Goal: Task Accomplishment & Management: Manage account settings

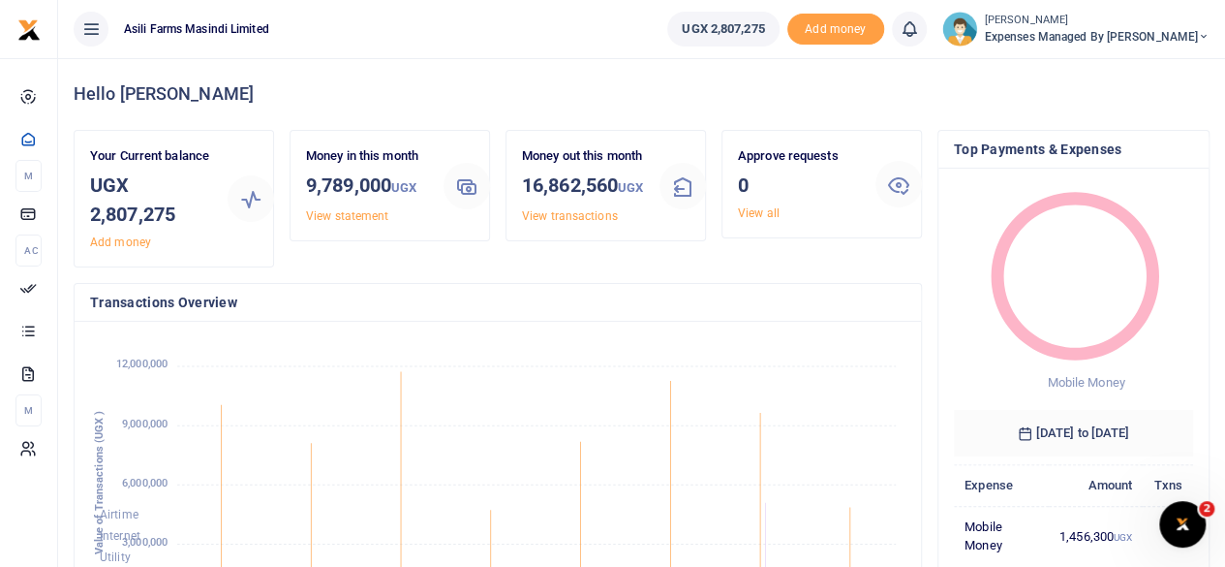
click at [1179, 34] on span "Expenses Managed by Sam Ochen" at bounding box center [1097, 36] width 225 height 17
click at [1133, 63] on link "Switch accounts" at bounding box center [1104, 70] width 153 height 27
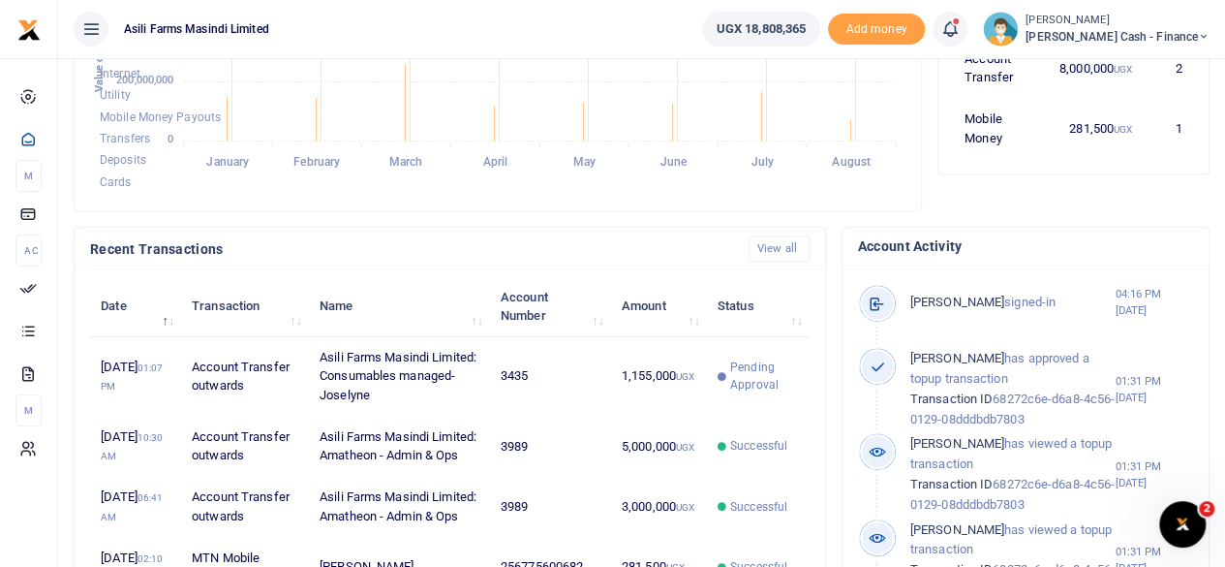
scroll to position [387, 0]
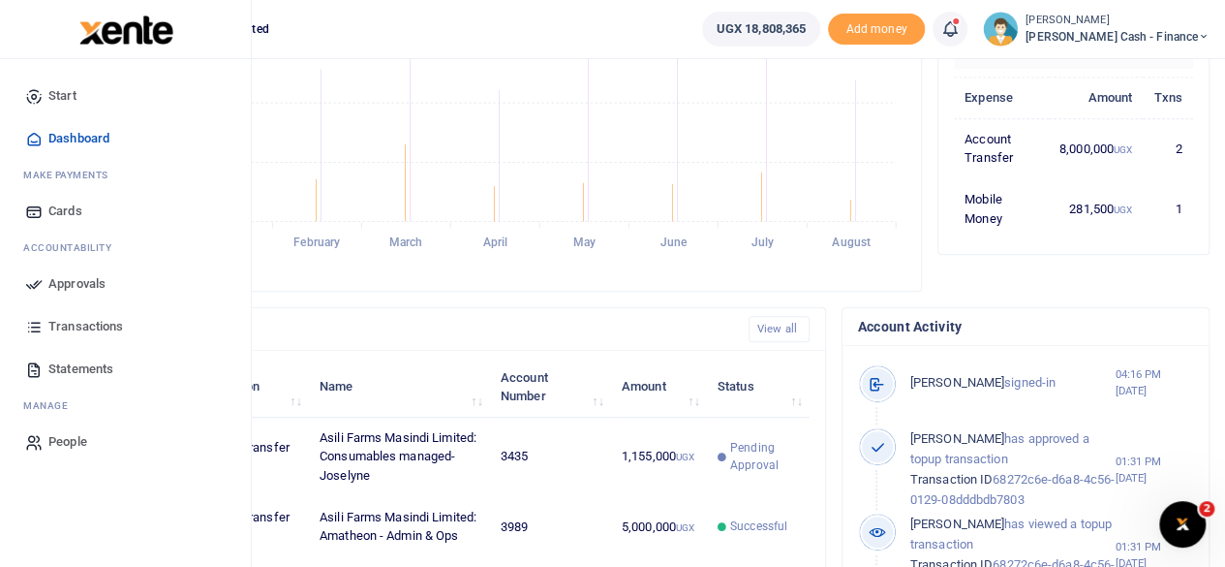
click at [64, 329] on span "Transactions" at bounding box center [85, 326] width 75 height 19
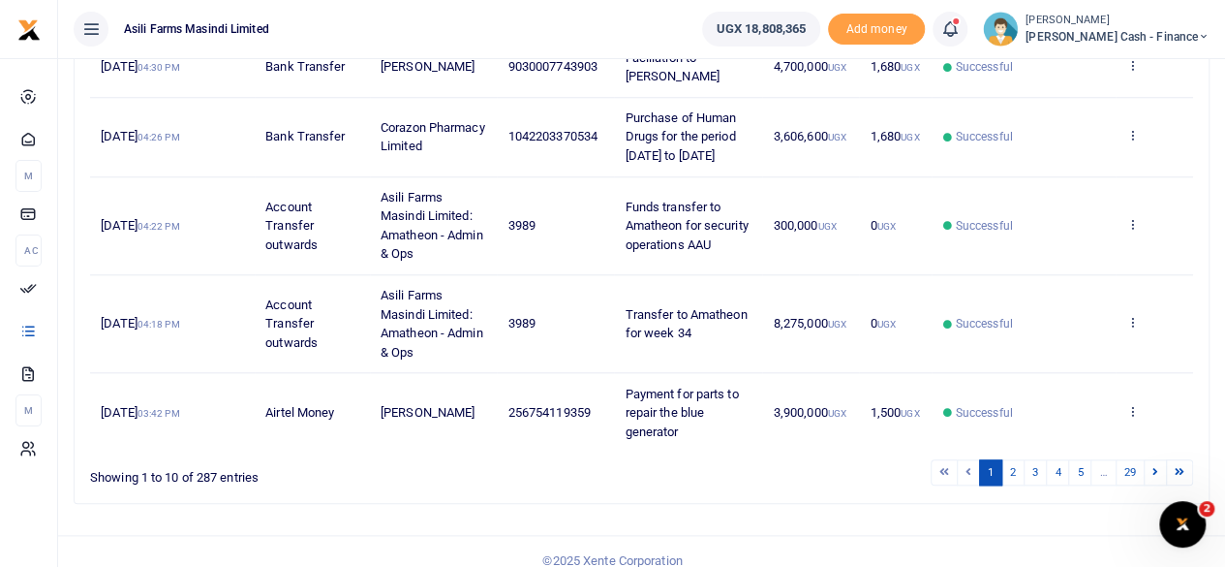
scroll to position [872, 0]
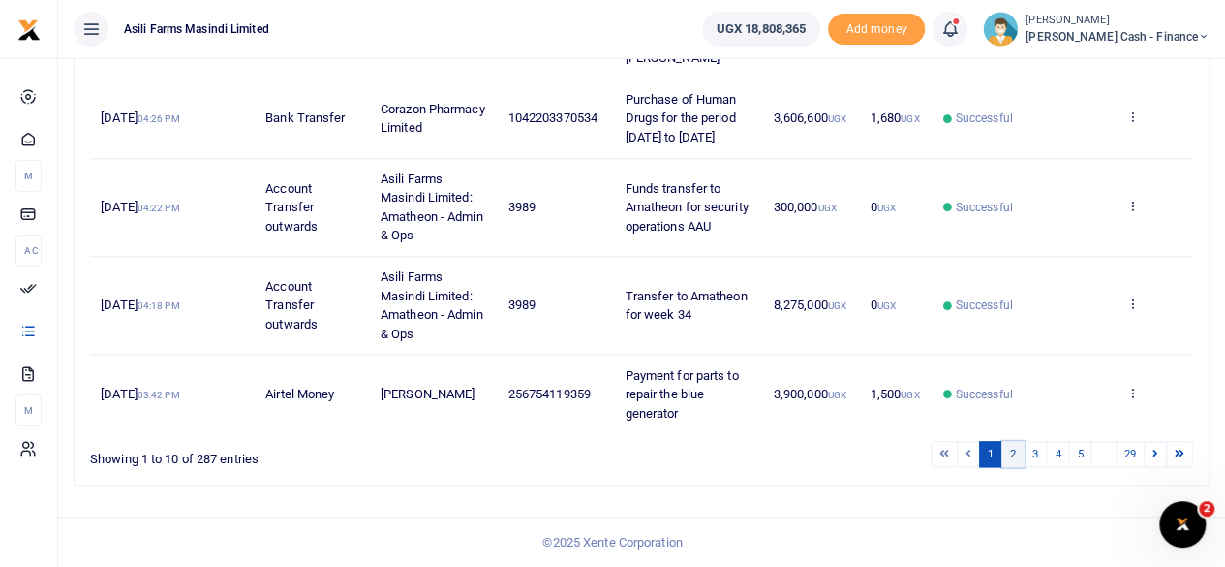
click at [1012, 467] on link "2" at bounding box center [1012, 454] width 23 height 26
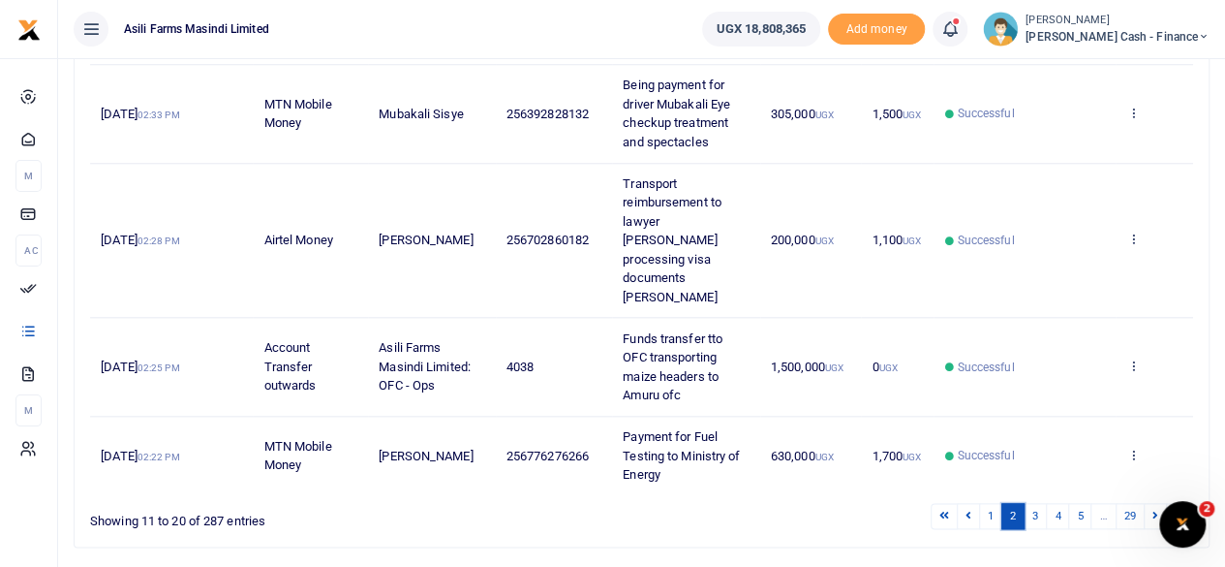
scroll to position [922, 0]
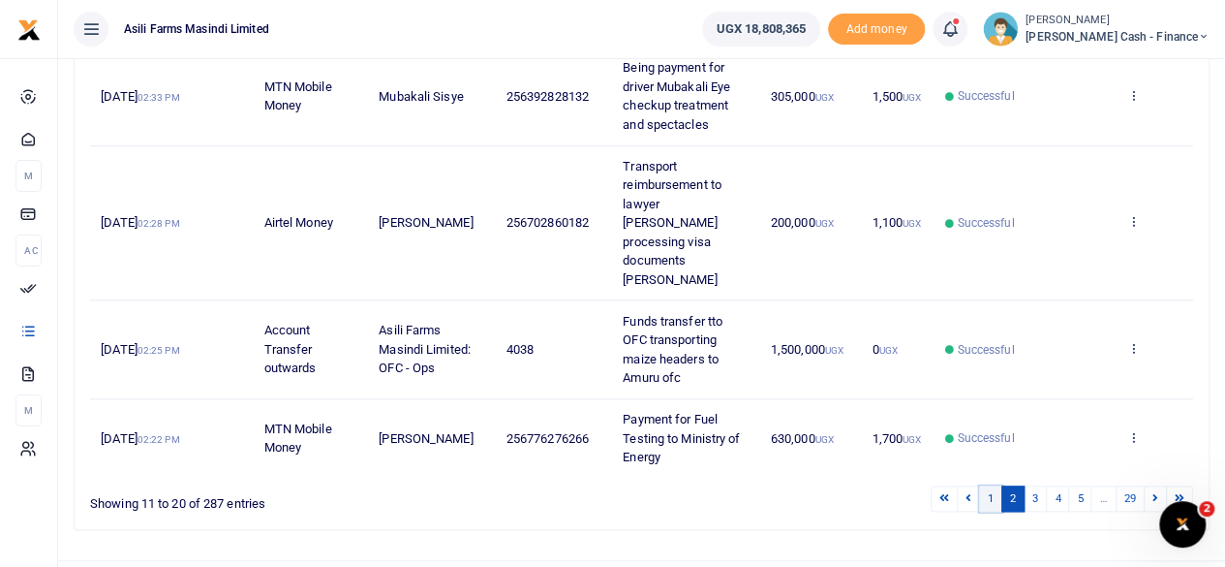
click at [990, 485] on link "1" at bounding box center [990, 498] width 23 height 26
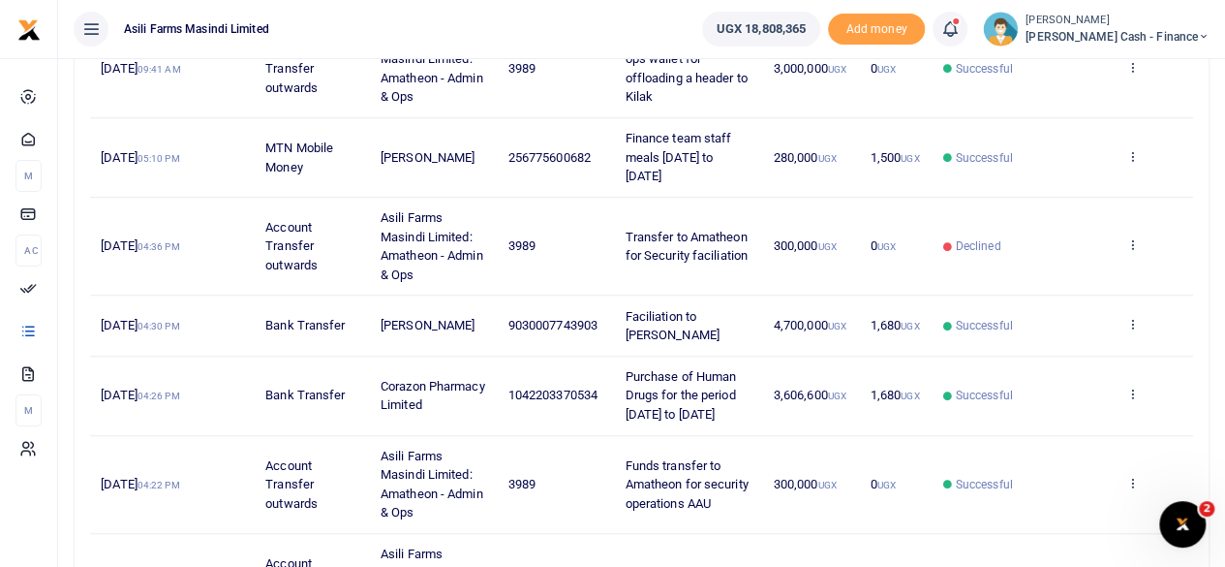
scroll to position [207, 0]
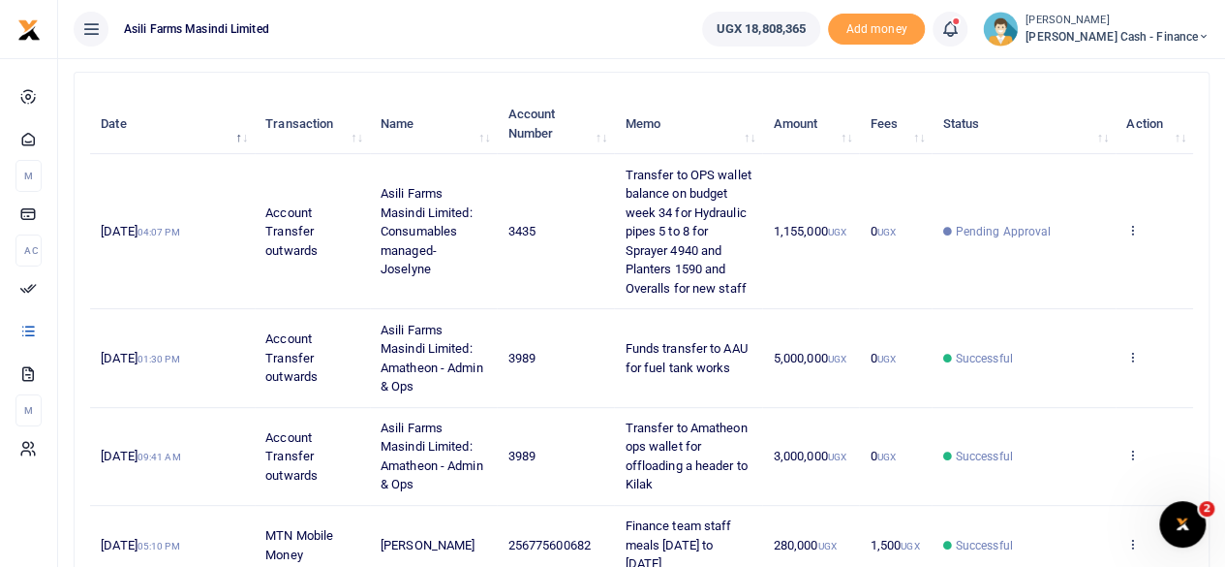
click at [1145, 231] on td "View details Send again" at bounding box center [1154, 231] width 77 height 155
click at [1139, 232] on td "View details Send again" at bounding box center [1154, 231] width 77 height 155
click at [1131, 216] on td "View details Send again" at bounding box center [1154, 231] width 77 height 155
click at [1131, 226] on icon at bounding box center [1132, 230] width 13 height 14
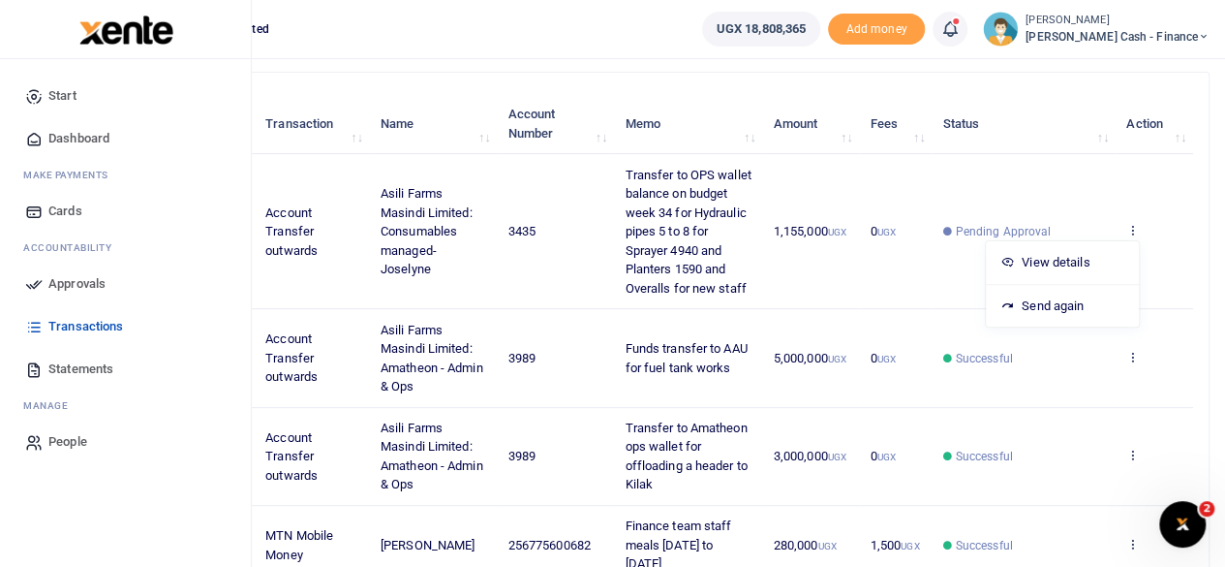
click at [72, 293] on span "Approvals" at bounding box center [76, 283] width 57 height 19
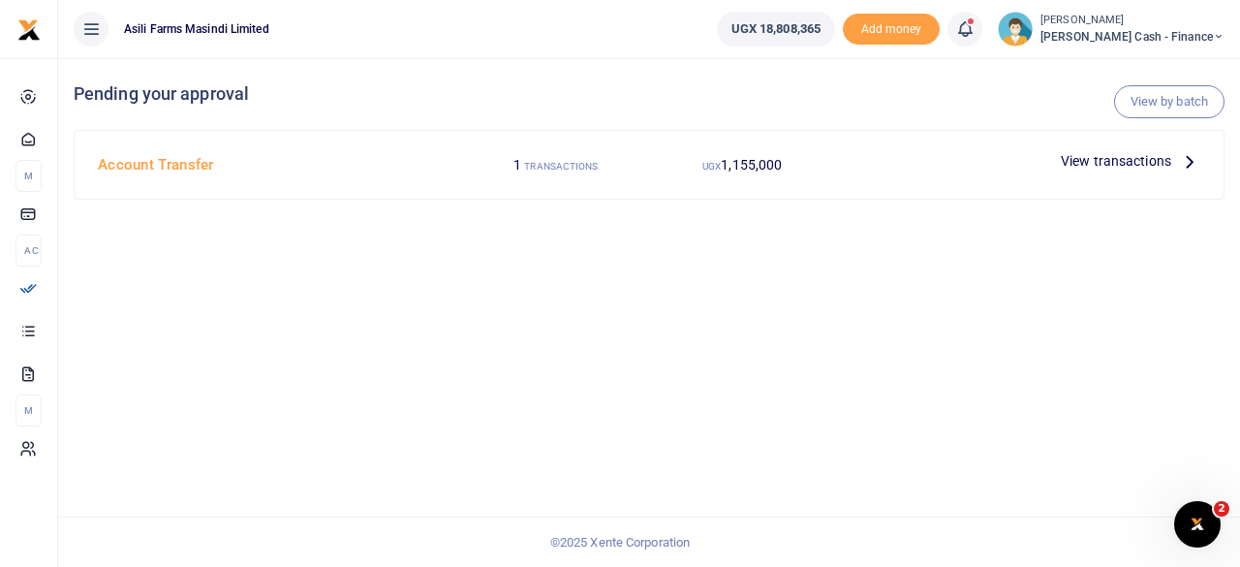
click at [1208, 155] on div "Account Transfer 1 TRANSACTIONS UGX 1,155,000 View transactions" at bounding box center [649, 165] width 1149 height 68
click at [1196, 161] on icon at bounding box center [1189, 160] width 21 height 21
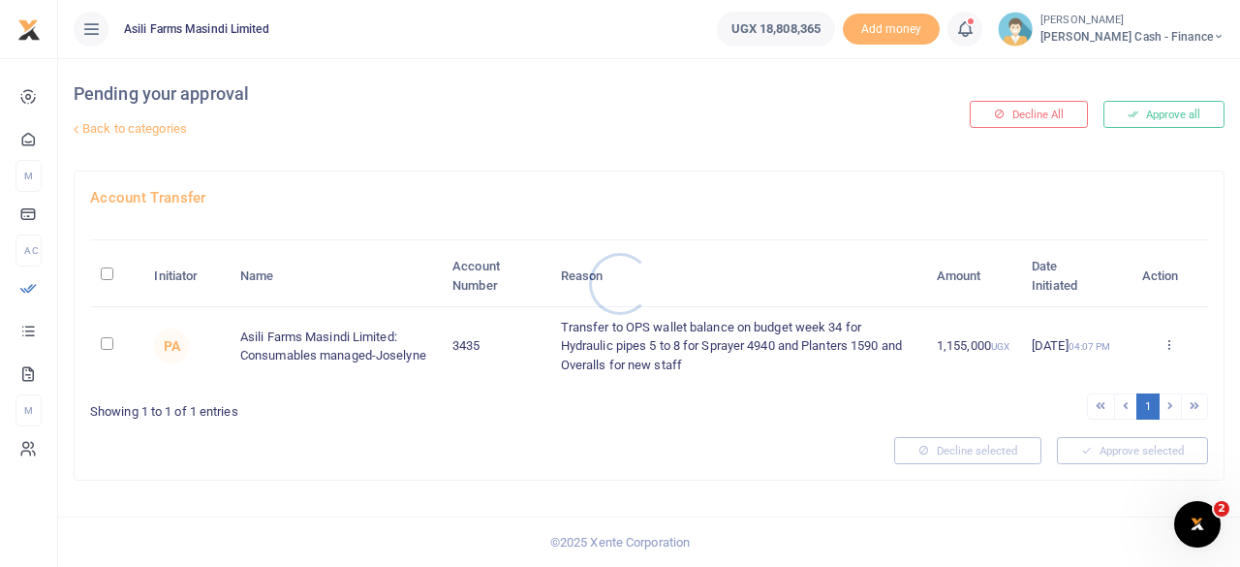
click at [1173, 353] on div at bounding box center [620, 283] width 1240 height 567
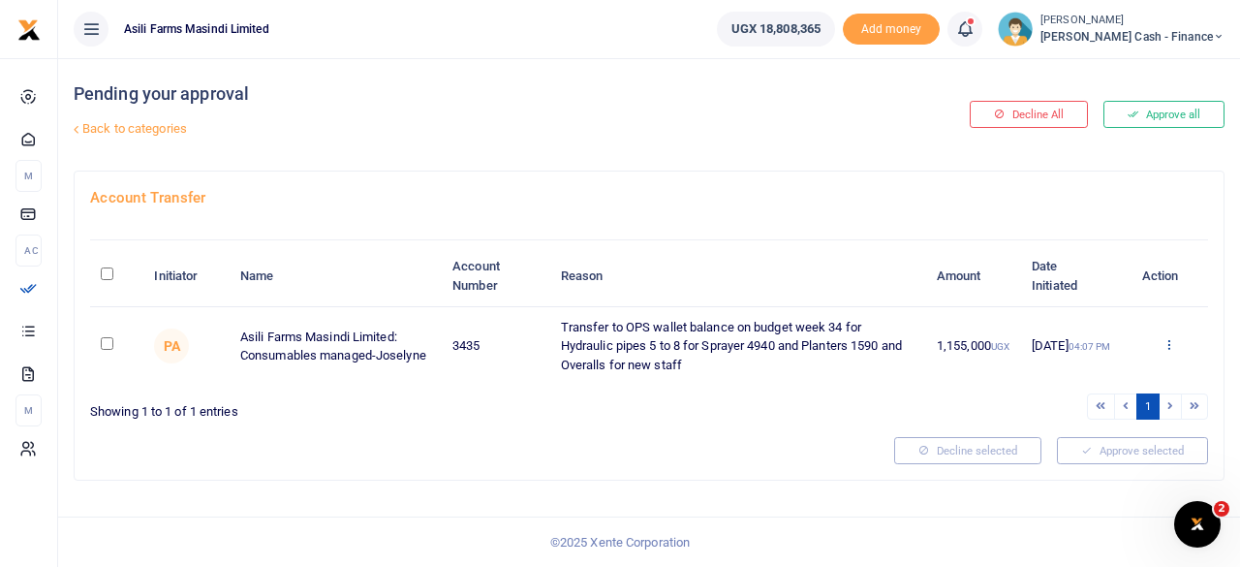
click at [1172, 347] on icon at bounding box center [1168, 344] width 13 height 14
click at [820, 379] on td "Transfer to OPS wallet balance on budget week 34 for Hydraulic pipes 5 to 8 for…" at bounding box center [738, 346] width 376 height 78
click at [1173, 347] on icon at bounding box center [1168, 344] width 13 height 14
click at [1081, 461] on link "Details" at bounding box center [1098, 462] width 153 height 27
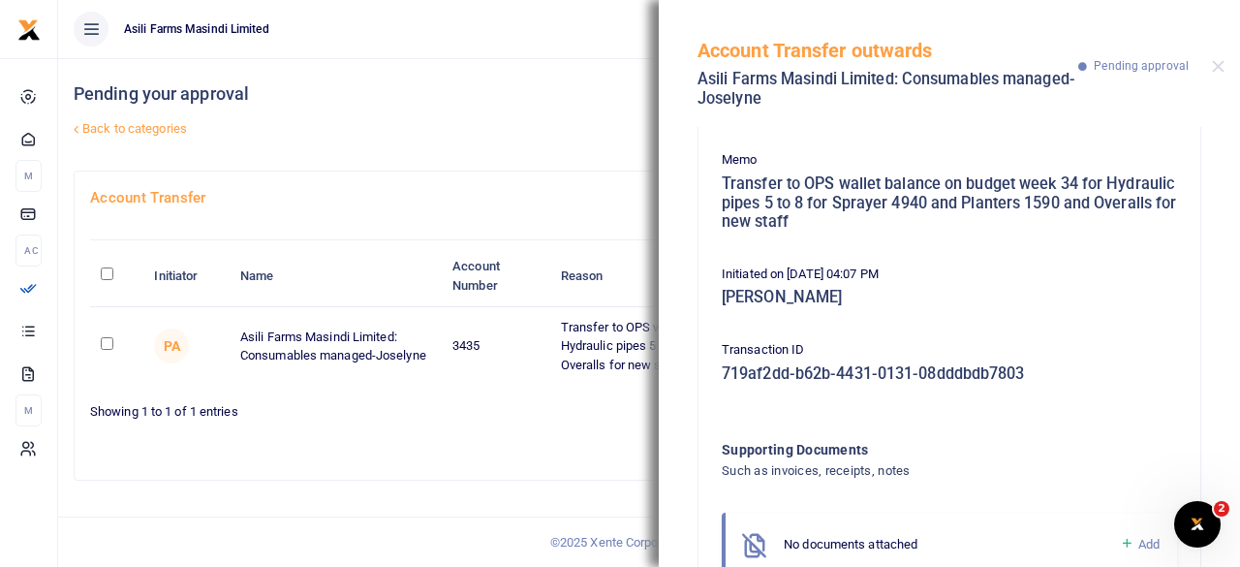
scroll to position [129, 0]
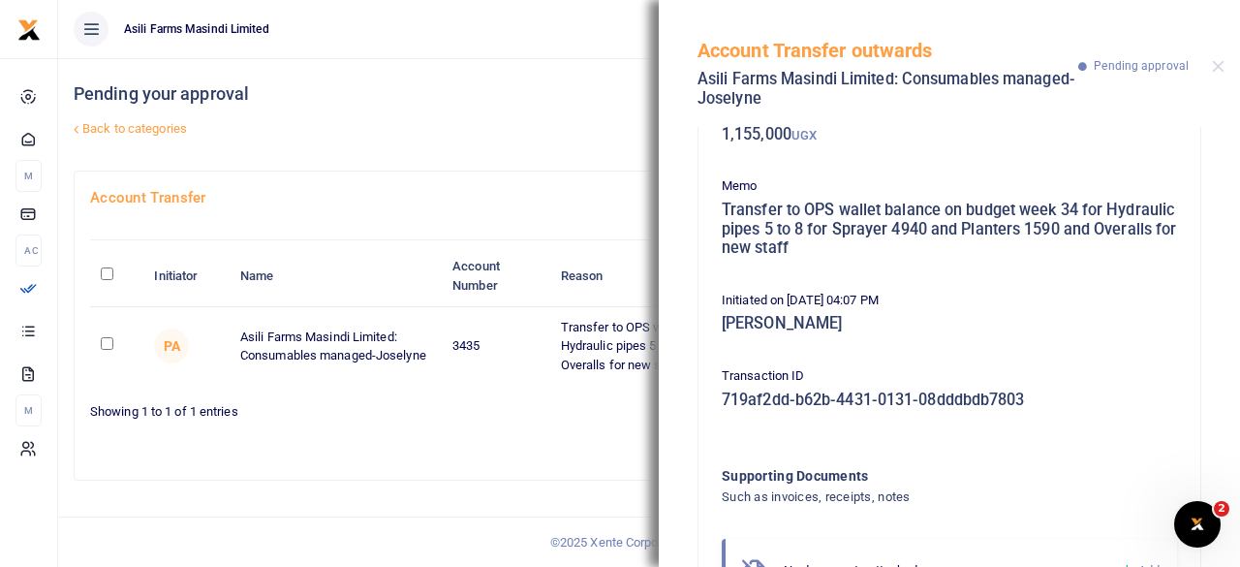
click at [511, 106] on div "Pending your approval Back to categories" at bounding box center [455, 114] width 762 height 112
click at [1220, 61] on button "Close" at bounding box center [1218, 66] width 13 height 13
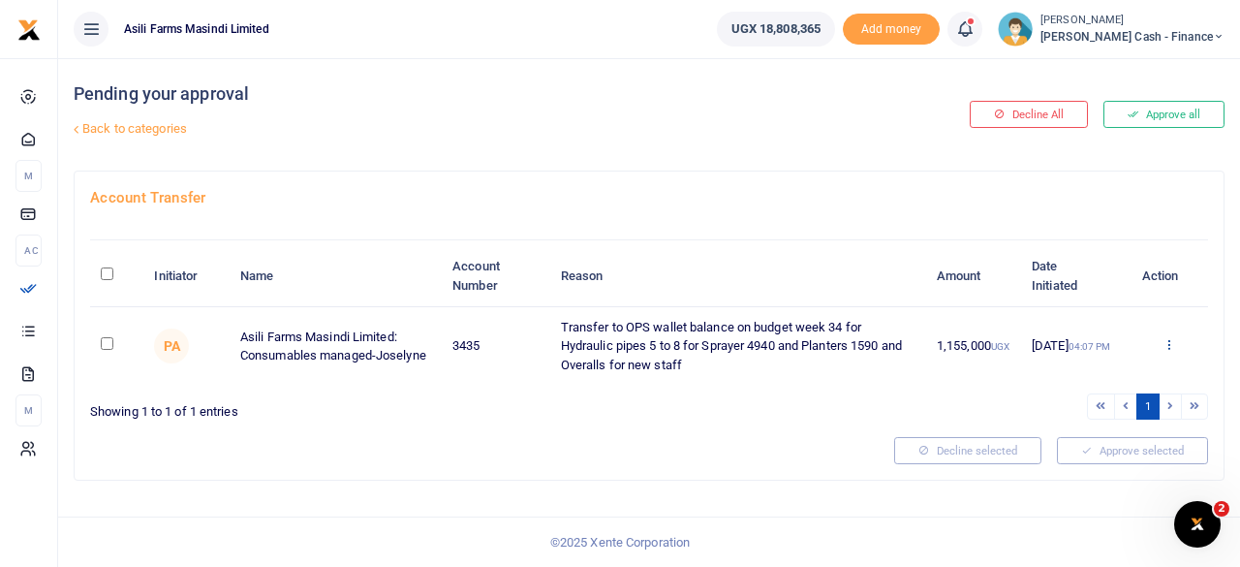
click at [1170, 342] on icon at bounding box center [1168, 344] width 13 height 14
click at [1099, 369] on link "Approve" at bounding box center [1098, 376] width 153 height 27
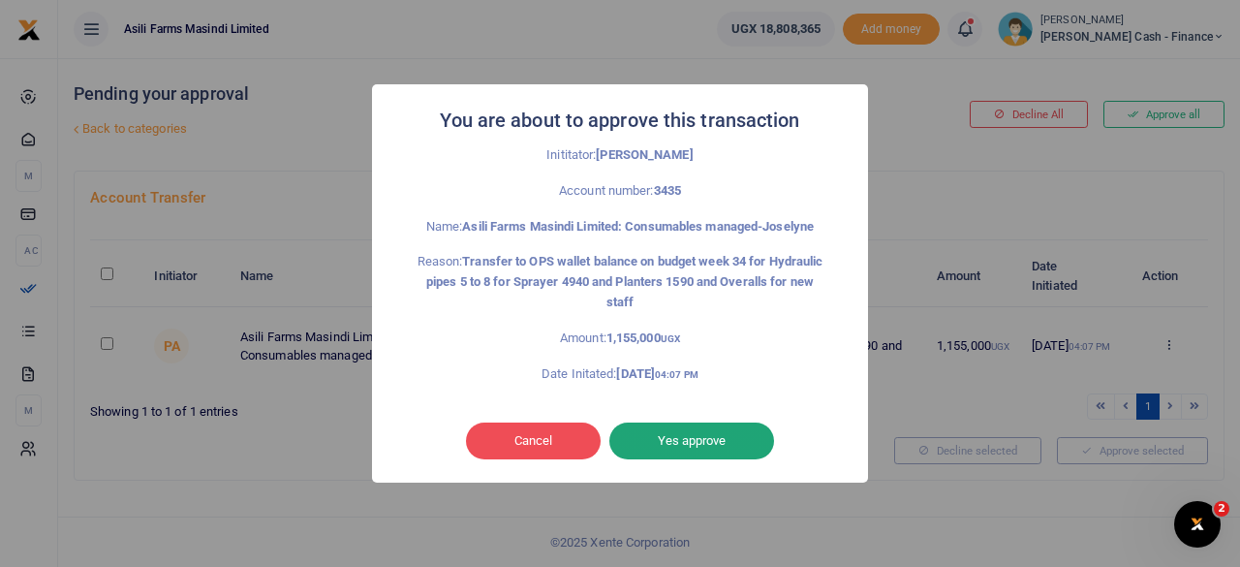
click at [711, 443] on button "Yes approve" at bounding box center [691, 440] width 165 height 37
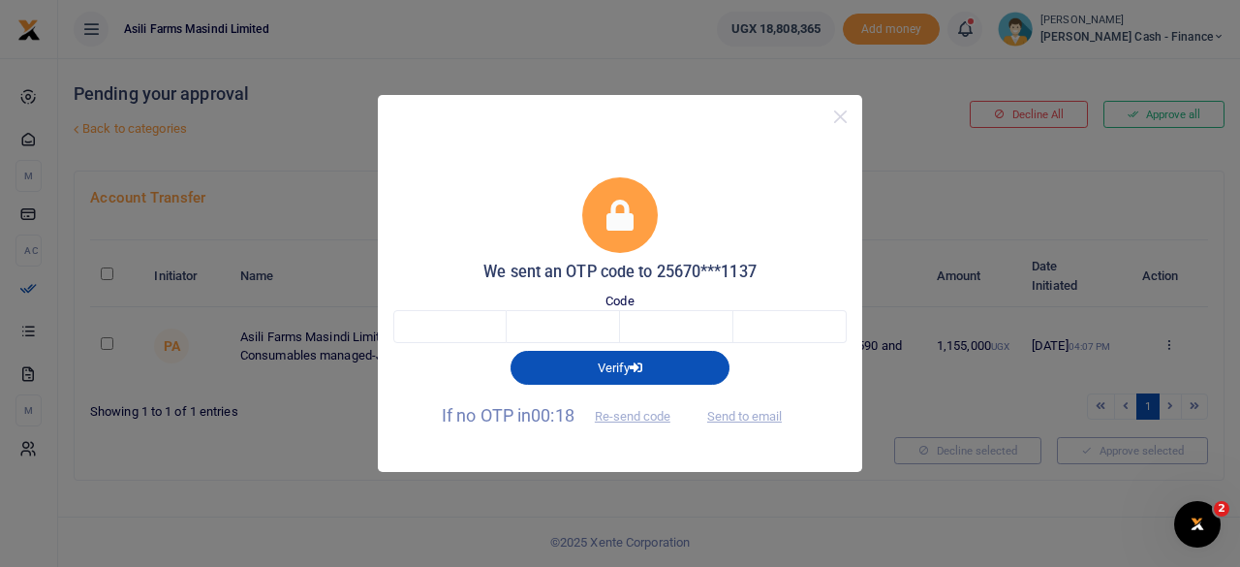
drag, startPoint x: 807, startPoint y: 112, endPoint x: 650, endPoint y: 204, distance: 181.9
click at [650, 204] on div "We sent an OTP code to 25670***1137 Code Verify If no OTP in 00:18 Re-send code…" at bounding box center [620, 283] width 484 height 377
click at [846, 115] on button "Close" at bounding box center [840, 117] width 28 height 28
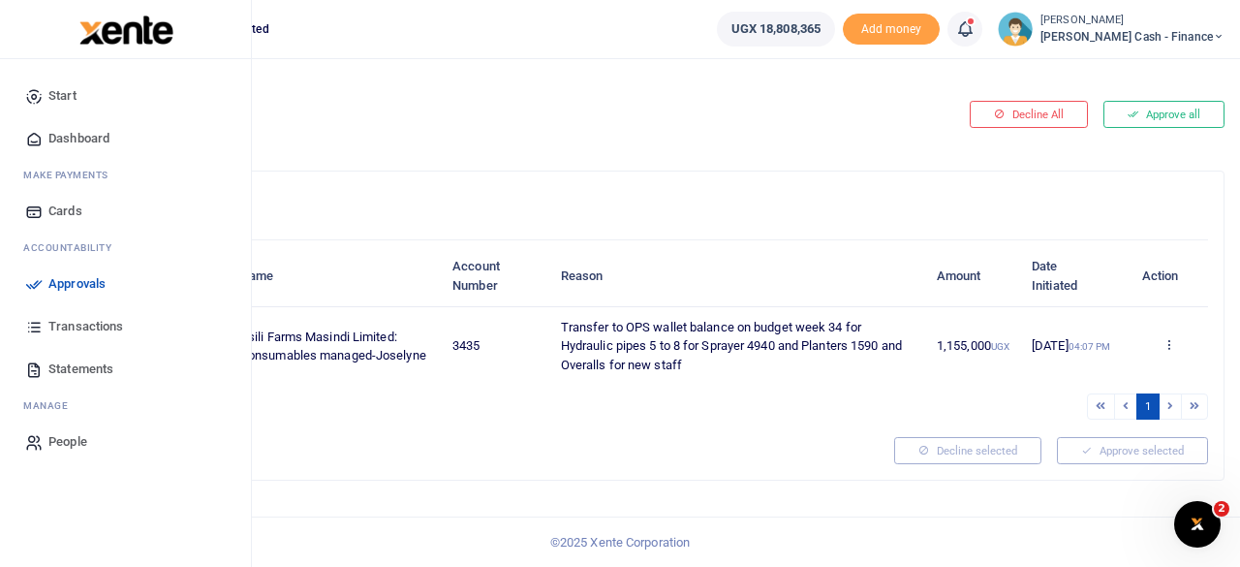
click at [50, 280] on span "Approvals" at bounding box center [76, 283] width 57 height 19
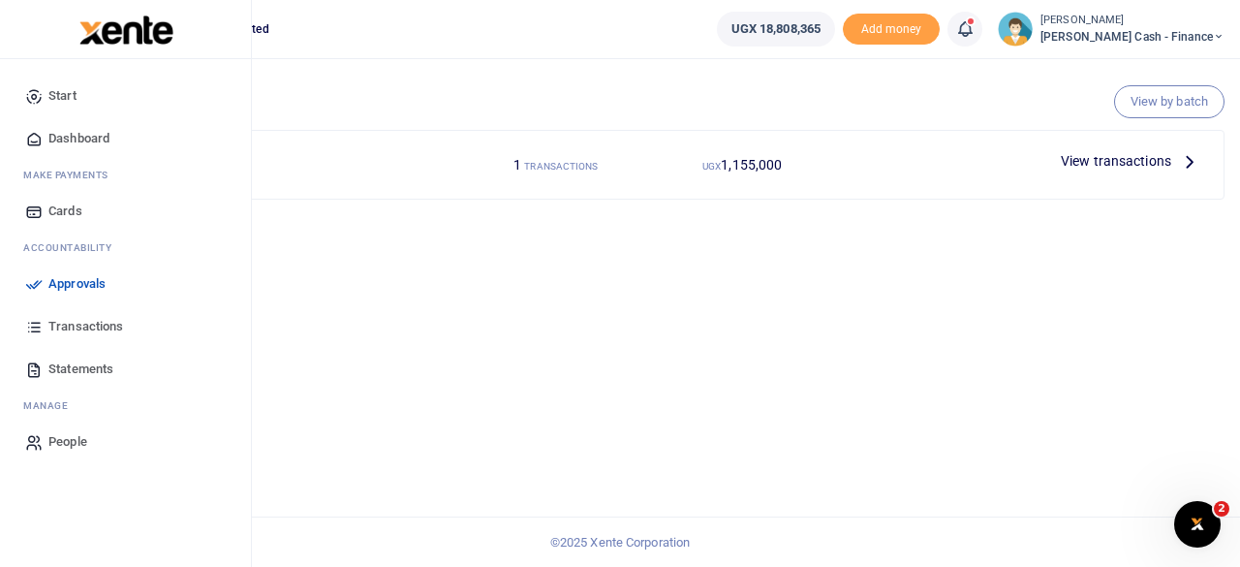
click at [69, 326] on span "Transactions" at bounding box center [85, 326] width 75 height 19
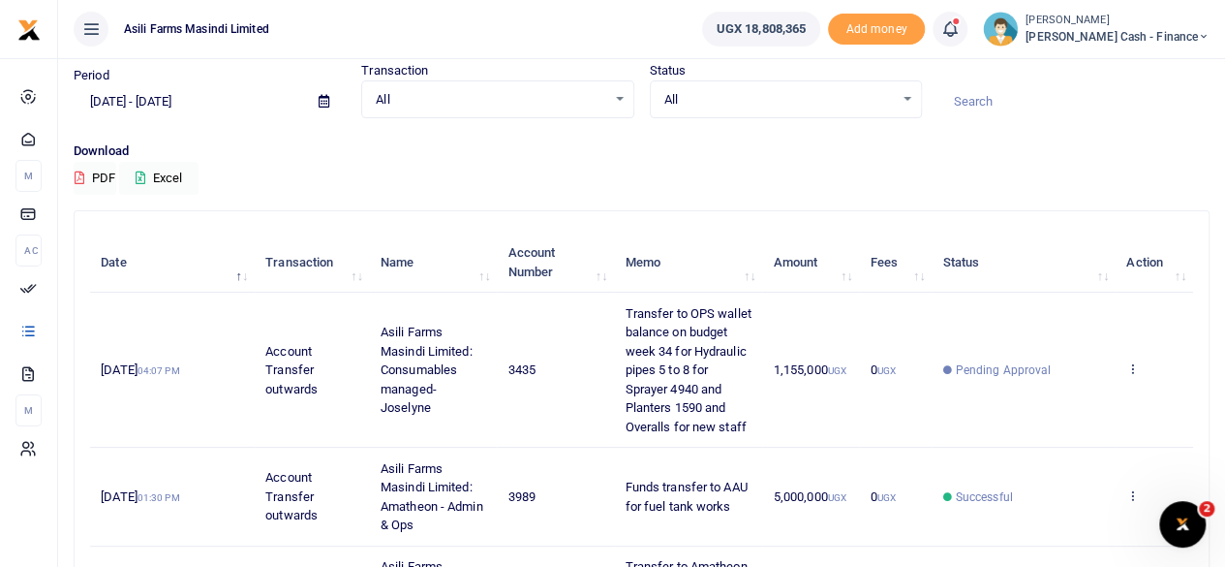
scroll to position [97, 0]
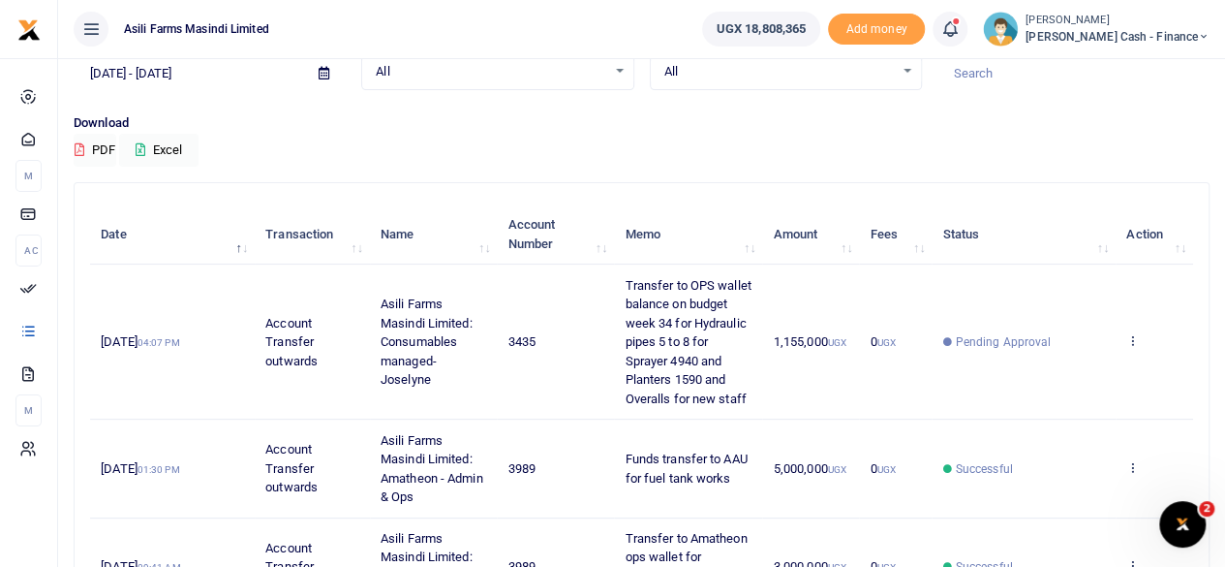
click at [806, 339] on span "1,155,000 UGX" at bounding box center [810, 341] width 73 height 15
click at [1150, 346] on td "View details Send again" at bounding box center [1154, 341] width 77 height 155
click at [1140, 344] on td "View details Send again" at bounding box center [1154, 341] width 77 height 155
click at [1134, 341] on td "View details Send again" at bounding box center [1154, 341] width 77 height 155
click at [1132, 340] on icon at bounding box center [1132, 340] width 13 height 14
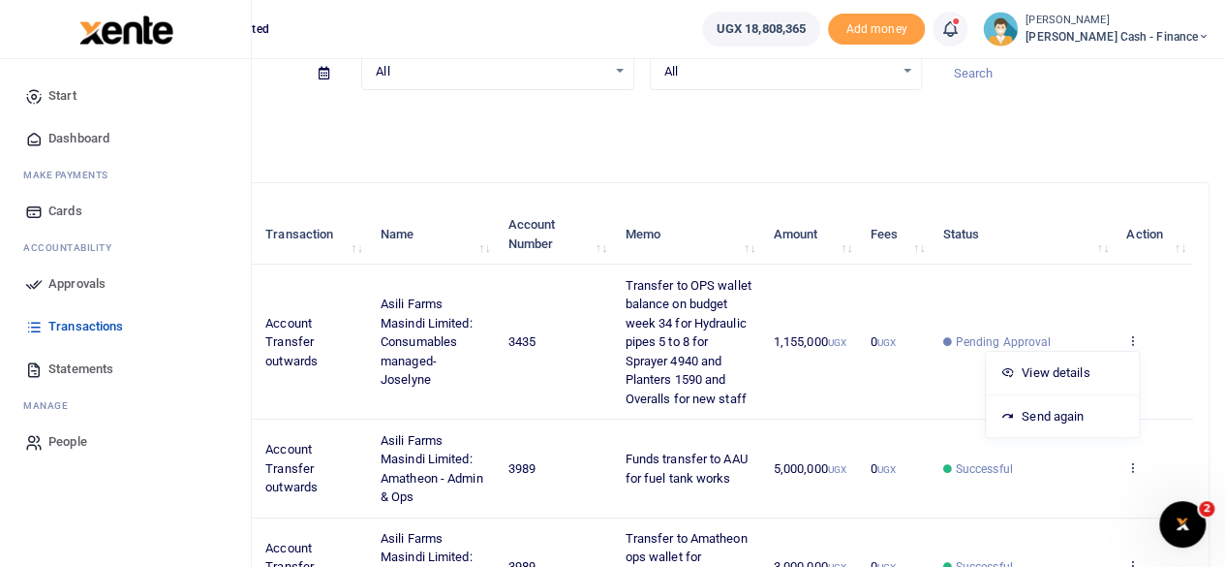
click at [57, 284] on span "Approvals" at bounding box center [76, 283] width 57 height 19
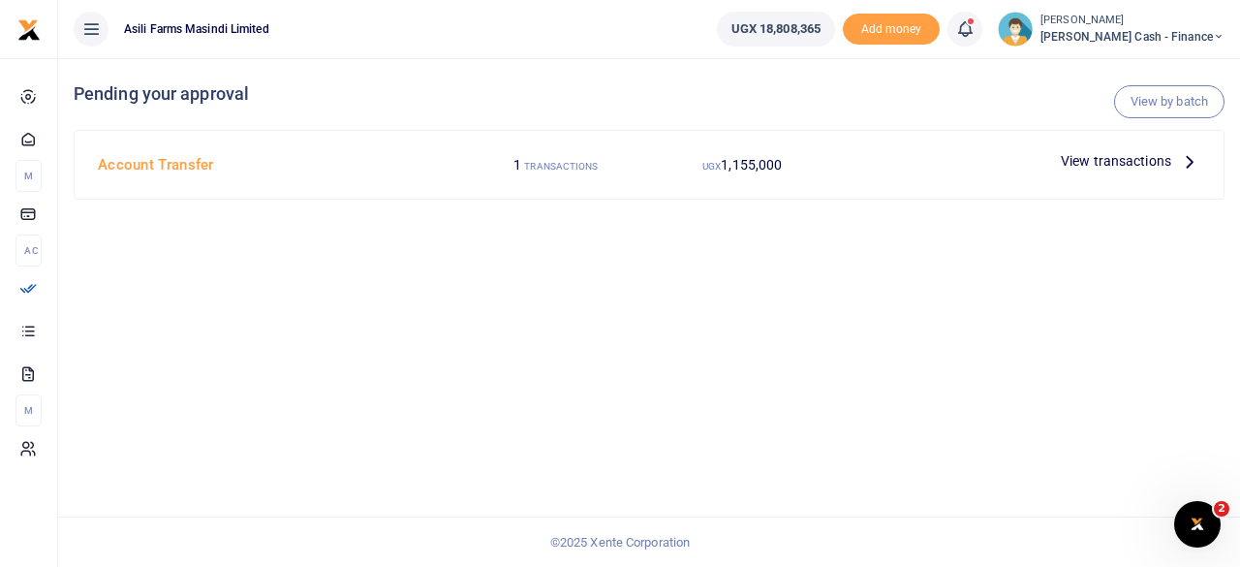
click at [1183, 162] on div at bounding box center [620, 283] width 1240 height 567
click at [1184, 162] on icon at bounding box center [1189, 160] width 21 height 21
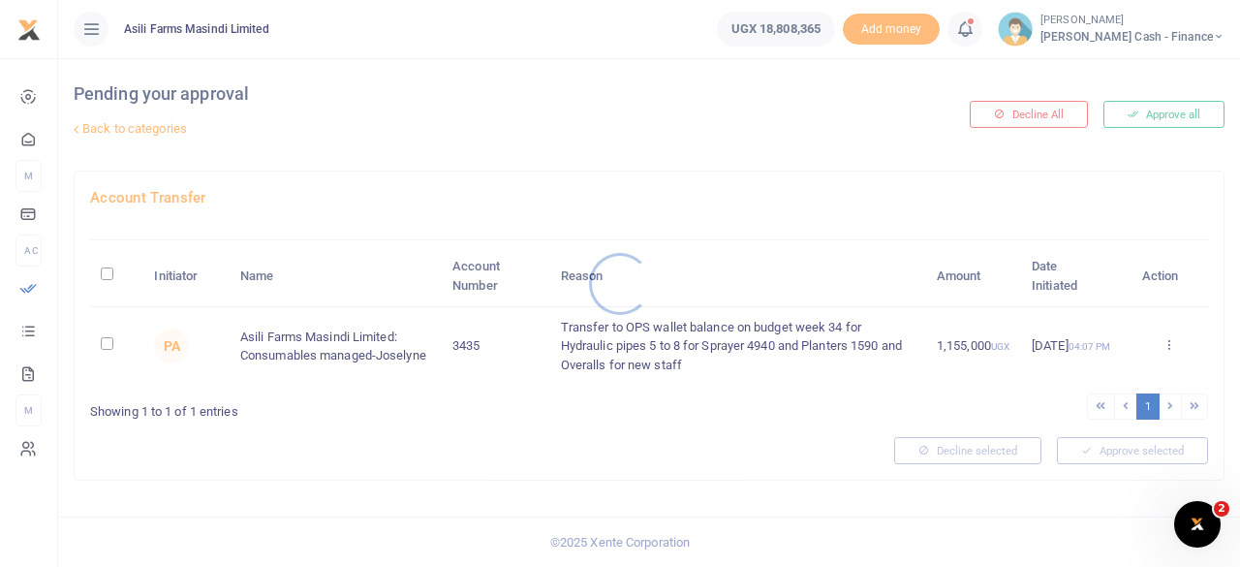
click at [1164, 338] on div at bounding box center [620, 283] width 1240 height 567
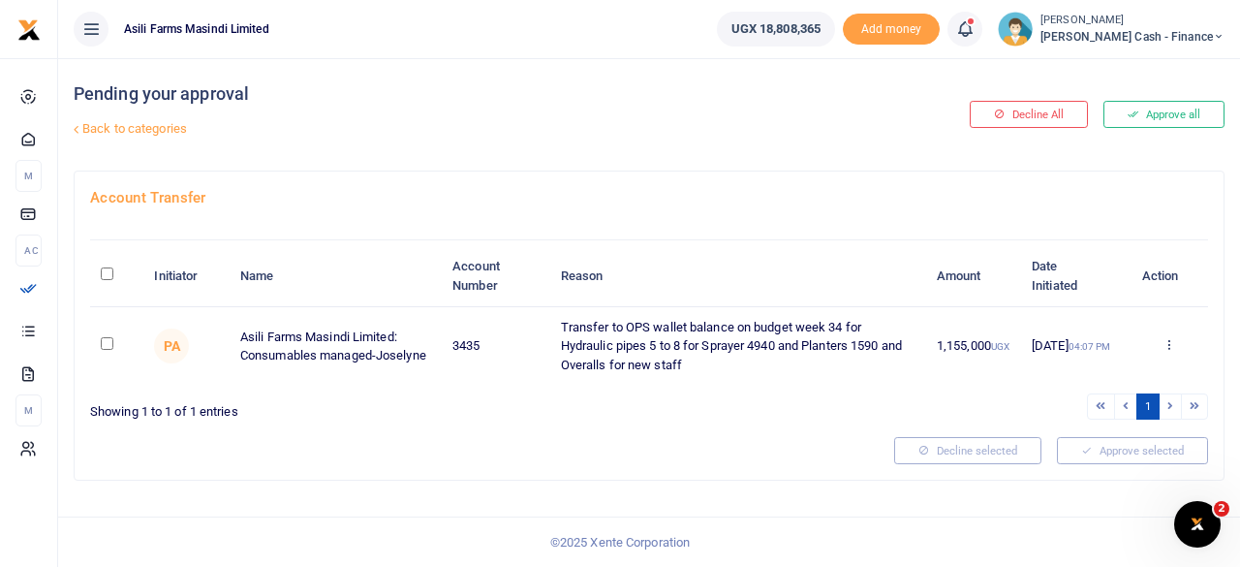
click at [1170, 353] on div at bounding box center [620, 283] width 1240 height 567
click at [1170, 348] on icon at bounding box center [1168, 344] width 13 height 14
click at [1098, 375] on link "Approve" at bounding box center [1098, 376] width 153 height 27
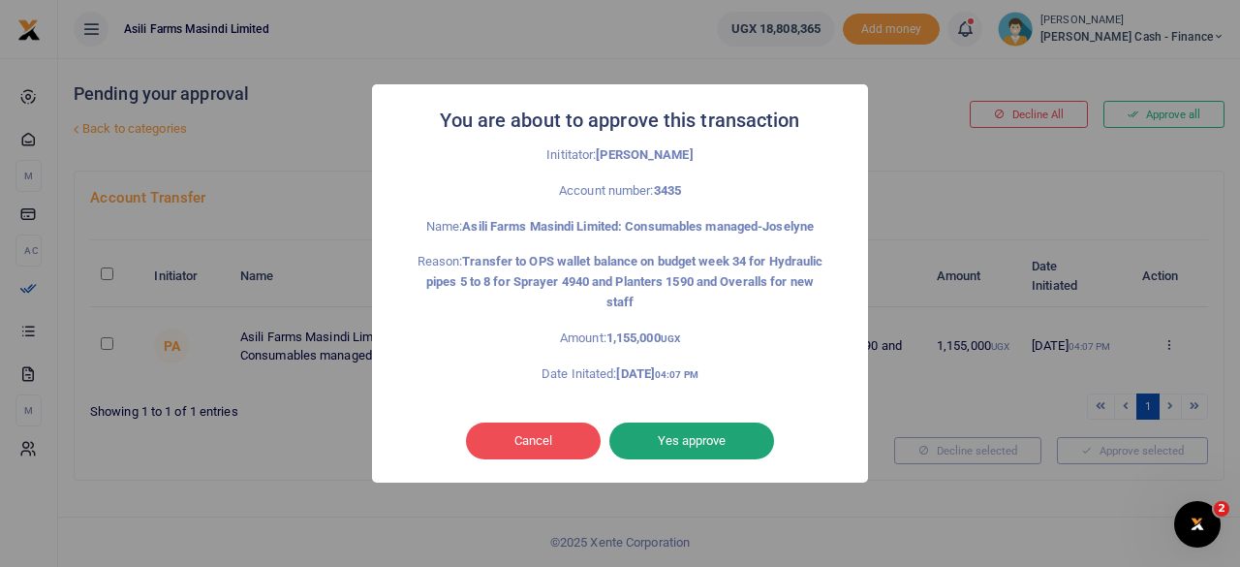
click at [680, 438] on button "Yes approve" at bounding box center [691, 440] width 165 height 37
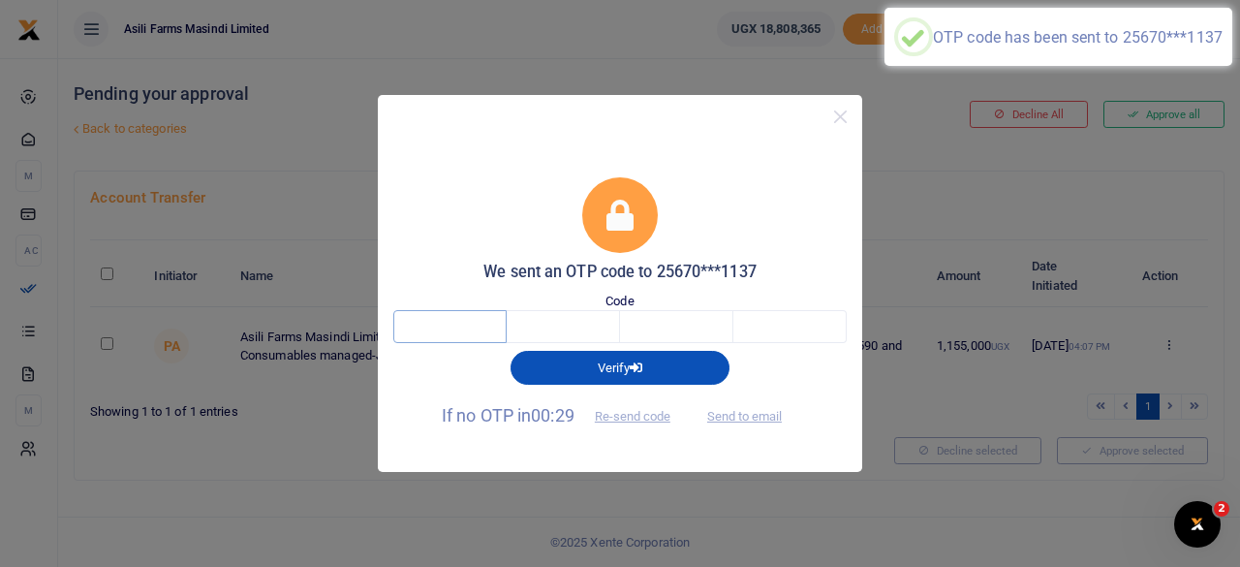
click at [440, 332] on input "text" at bounding box center [449, 326] width 113 height 33
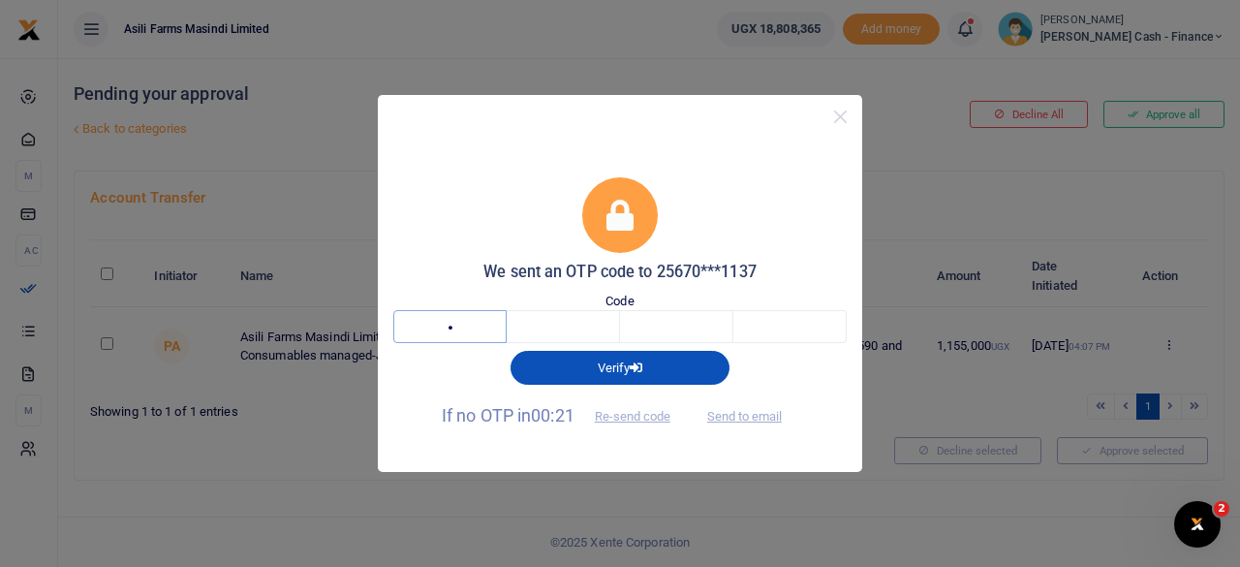
type input "2"
type input "8"
type input "4"
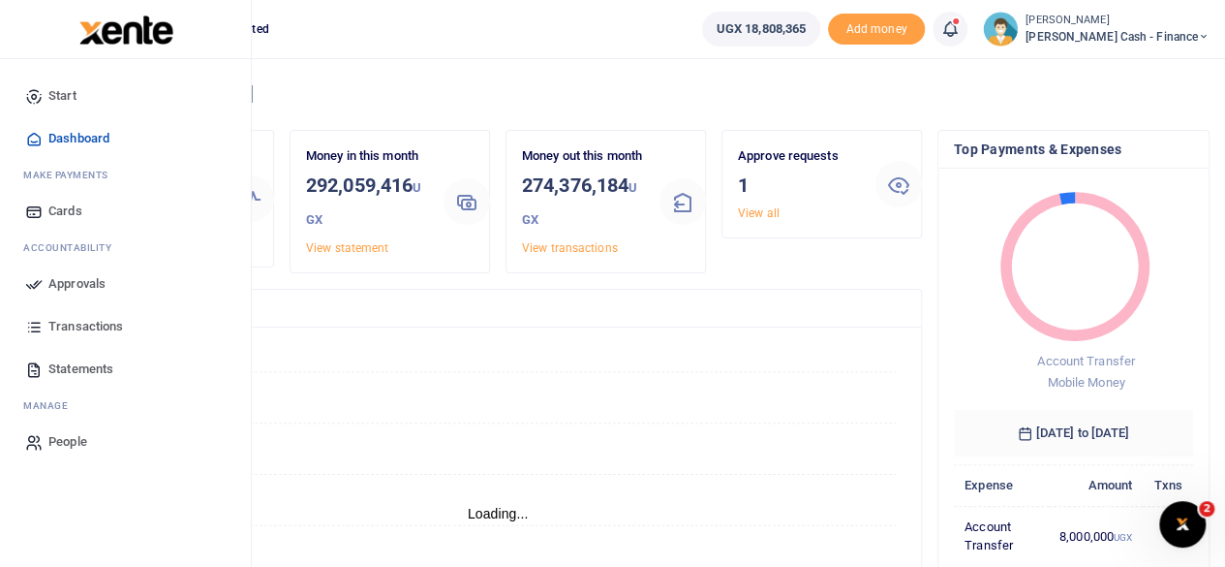
click at [70, 287] on span "Approvals" at bounding box center [76, 283] width 57 height 19
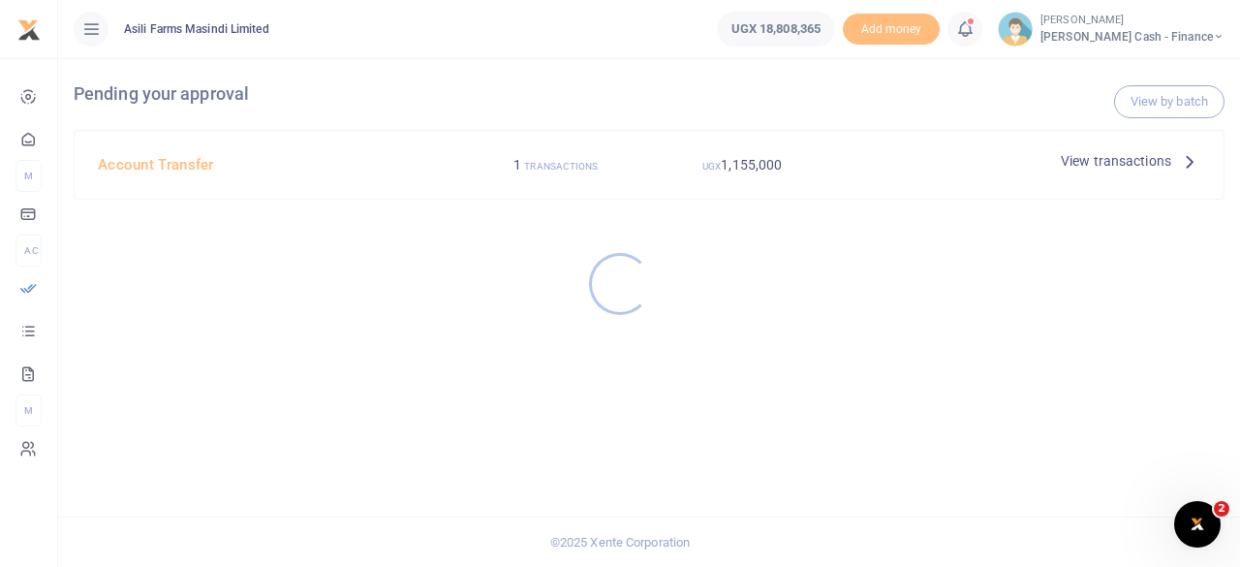
click at [1130, 157] on div at bounding box center [620, 283] width 1240 height 567
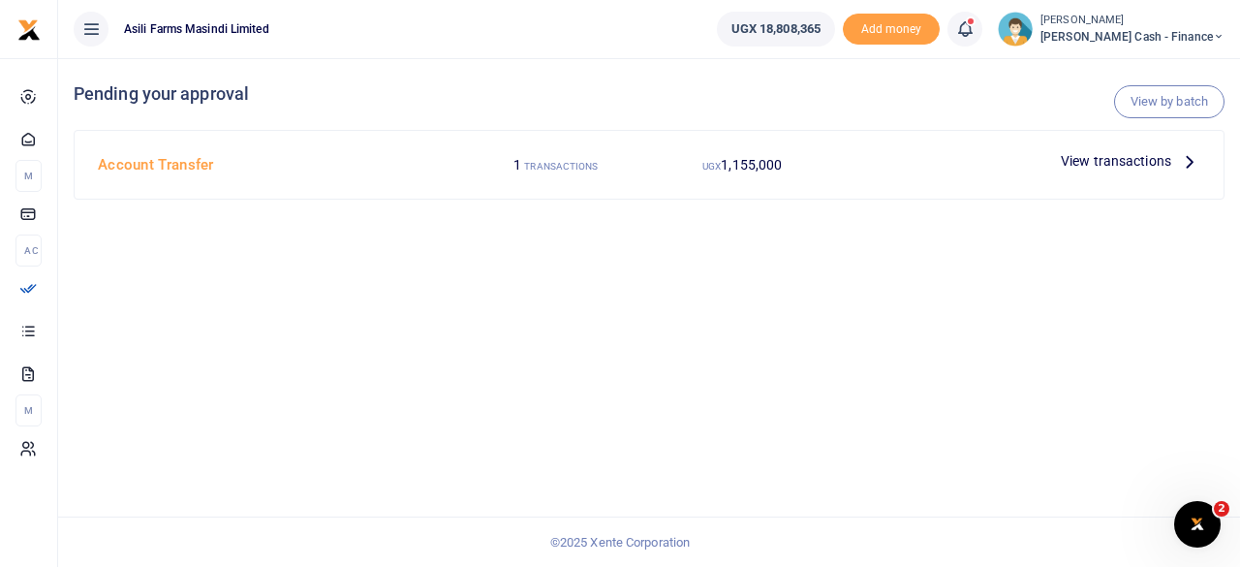
click at [1175, 164] on p "View transactions" at bounding box center [1130, 160] width 139 height 21
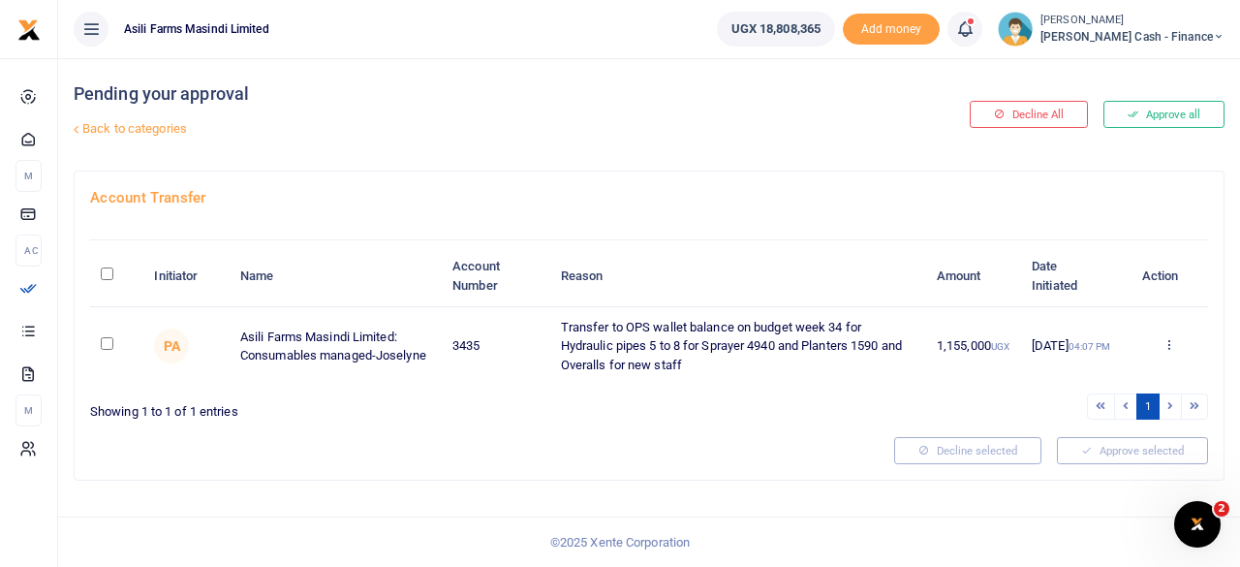
click at [1174, 333] on td "Approve Decline Details" at bounding box center [1169, 346] width 78 height 78
click at [1170, 341] on icon at bounding box center [1168, 344] width 13 height 14
click at [1096, 365] on link "Approve" at bounding box center [1098, 376] width 153 height 27
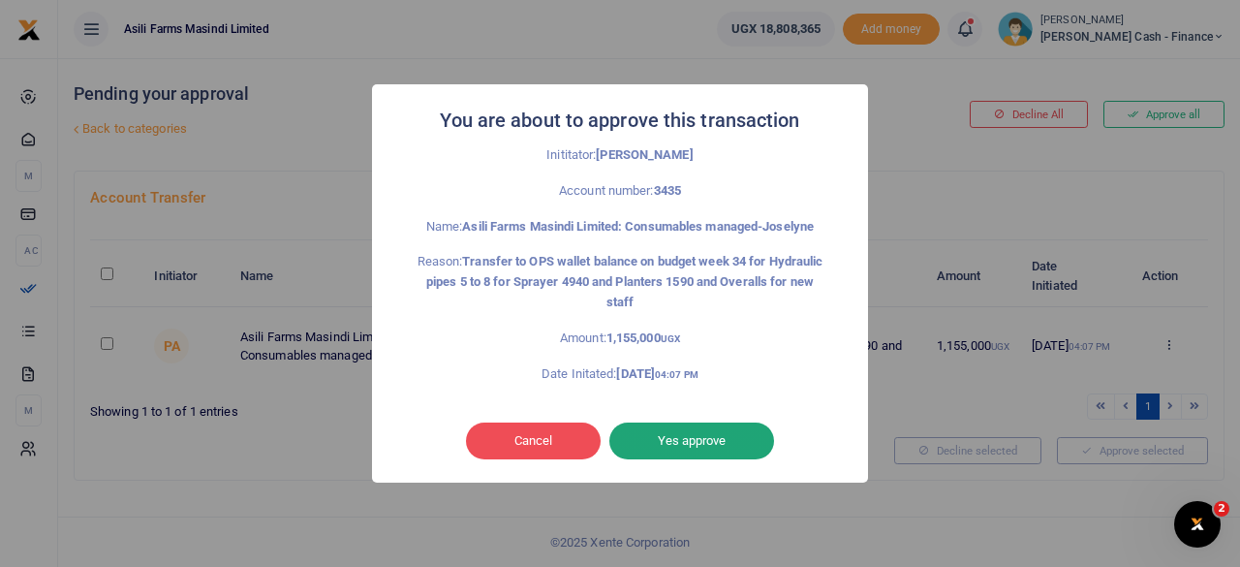
click at [680, 440] on button "Yes approve" at bounding box center [691, 440] width 165 height 37
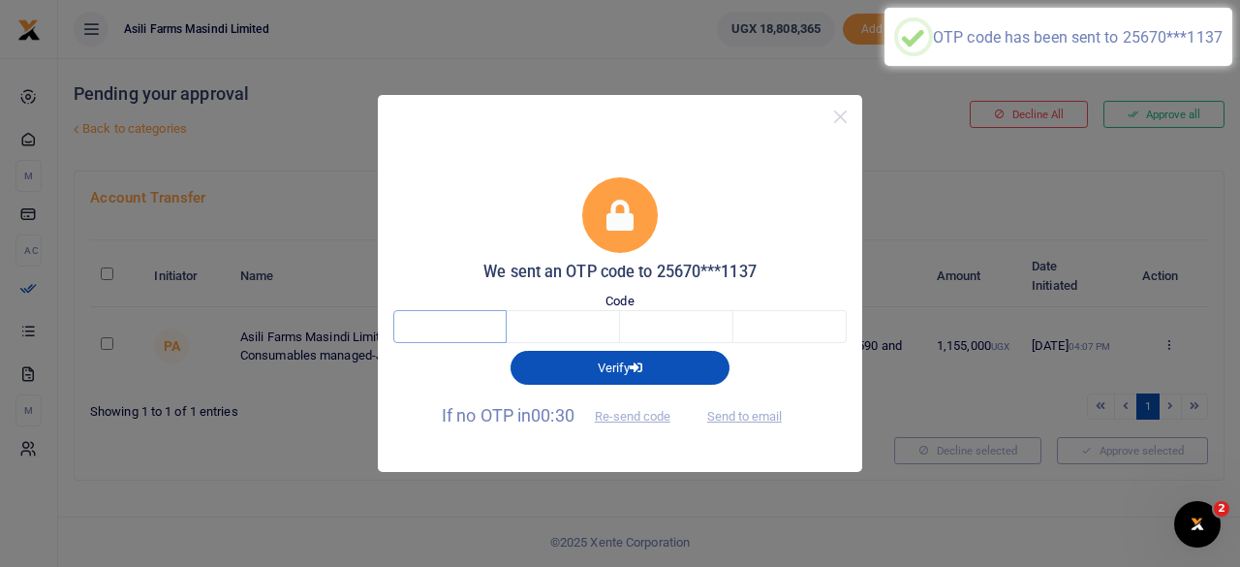
click at [431, 334] on input "text" at bounding box center [449, 326] width 113 height 33
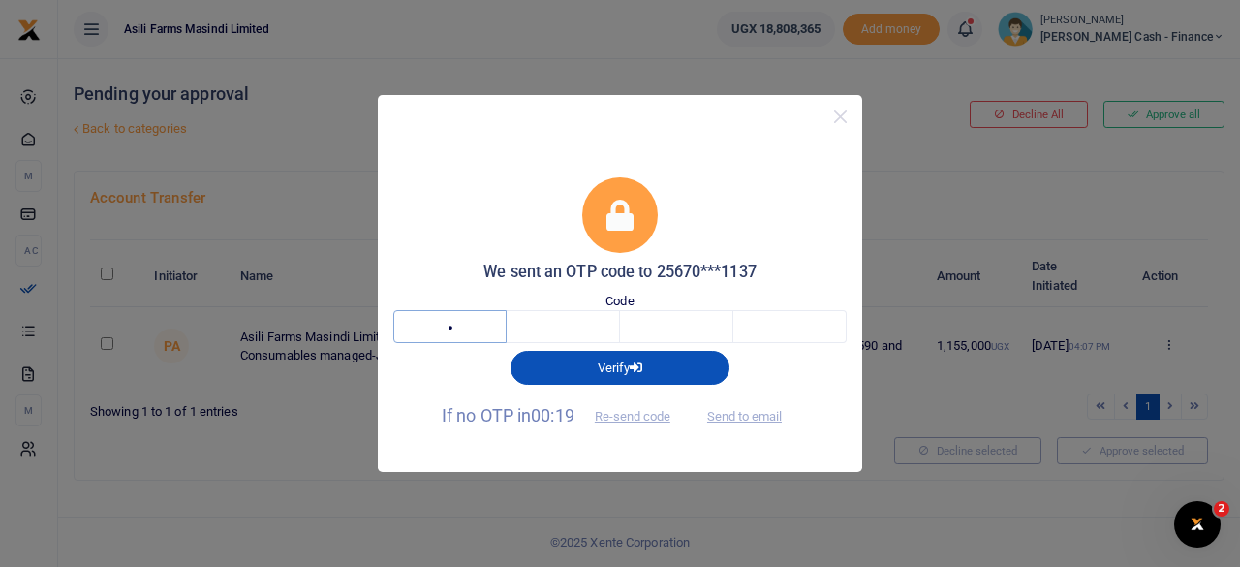
type input "6"
type input "7"
type input "5"
type input "4"
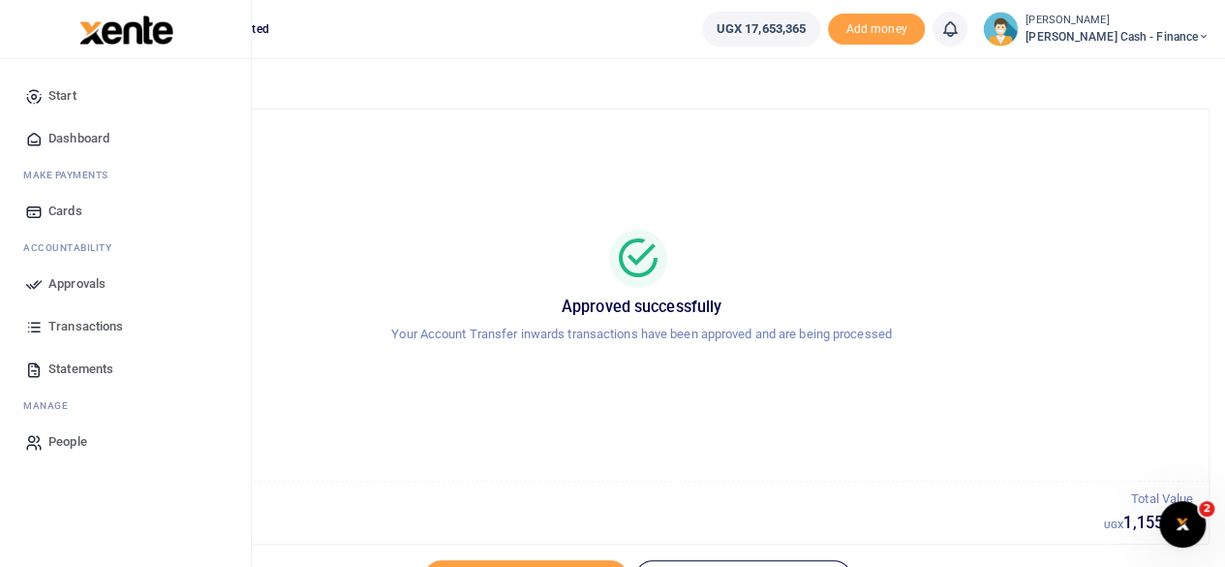
click at [68, 292] on span "Approvals" at bounding box center [76, 283] width 57 height 19
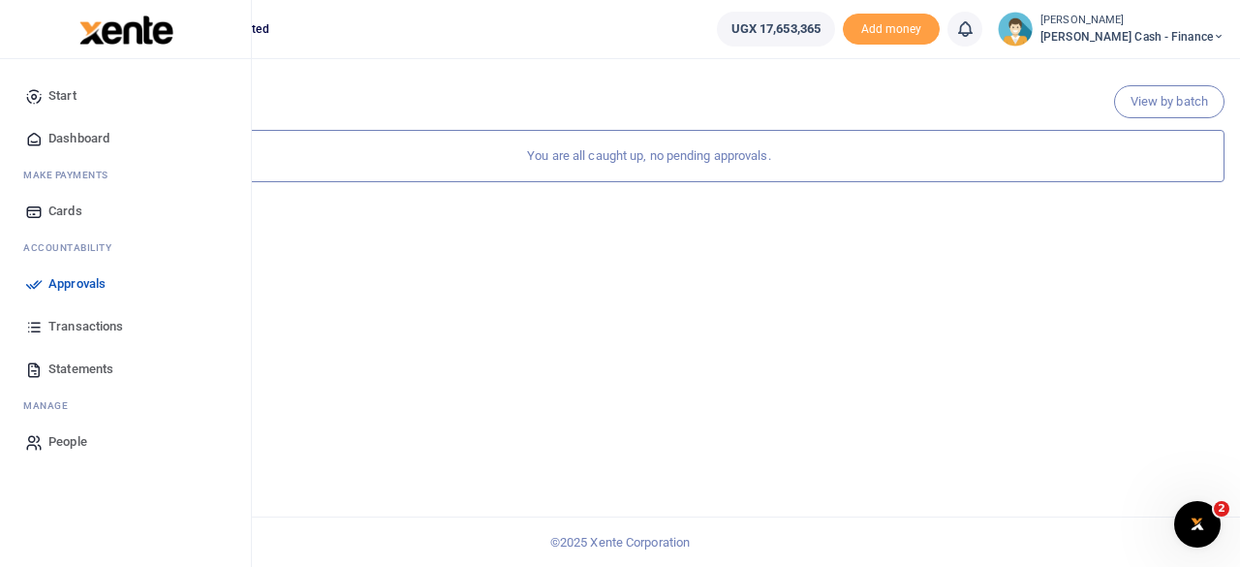
click at [114, 140] on link "Dashboard" at bounding box center [125, 138] width 220 height 43
